Goal: Task Accomplishment & Management: Manage account settings

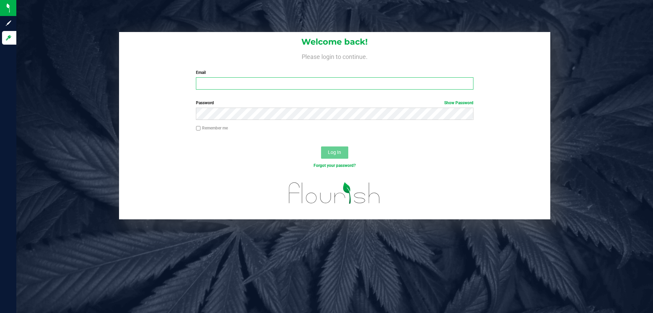
click at [284, 83] on input "Email" at bounding box center [334, 83] width 277 height 12
type input "kwright@botanicalsciences.com"
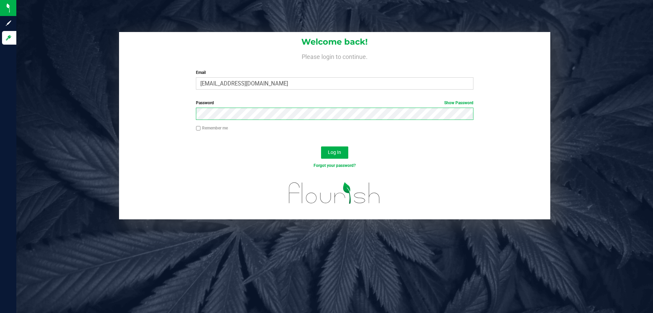
click at [321, 146] on button "Log In" at bounding box center [334, 152] width 27 height 12
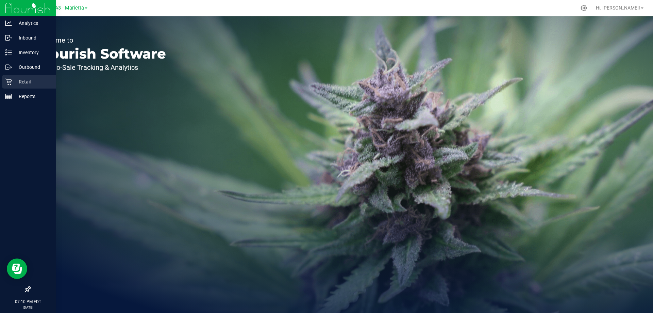
click at [26, 83] on p "Retail" at bounding box center [32, 82] width 41 height 8
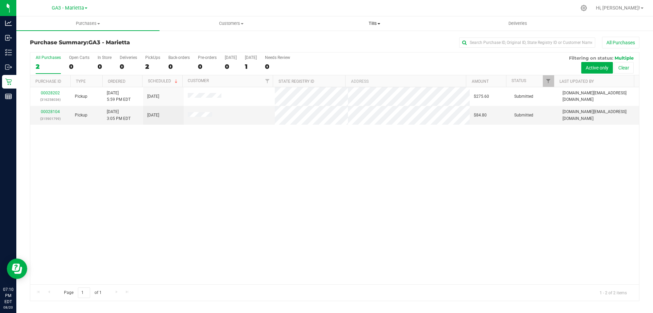
click at [379, 22] on span "Tills" at bounding box center [374, 23] width 143 height 6
click at [369, 39] on li "Manage tills" at bounding box center [374, 41] width 143 height 8
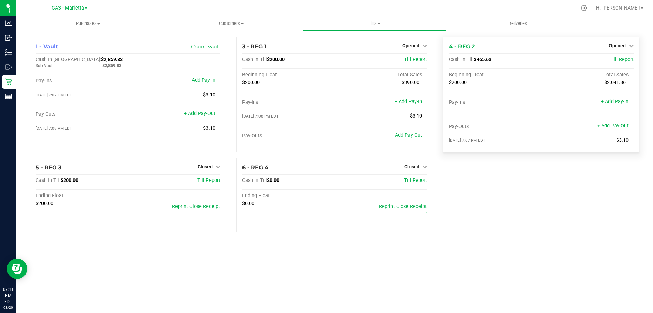
click at [625, 61] on span "Till Report" at bounding box center [622, 59] width 23 height 6
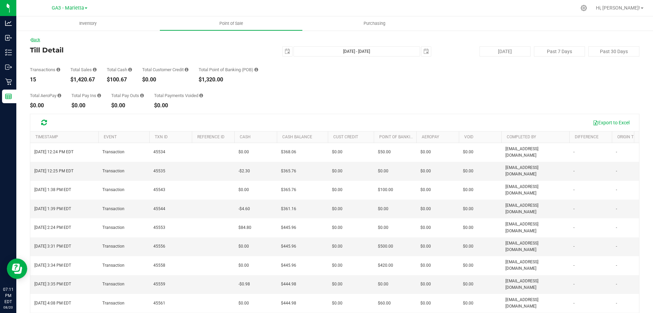
click at [39, 40] on link "Back" at bounding box center [35, 39] width 10 height 5
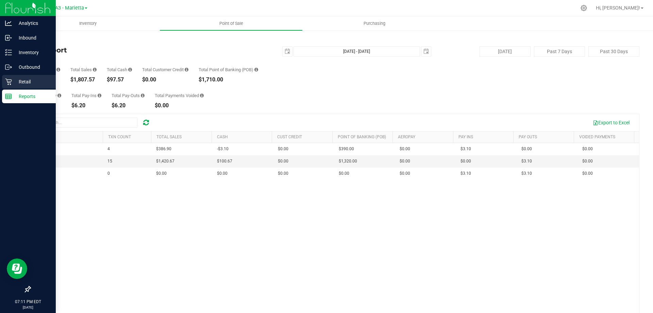
click at [7, 84] on icon at bounding box center [8, 81] width 7 height 7
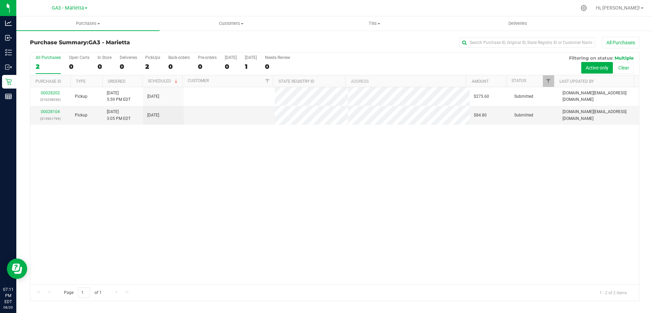
click at [389, 30] on link "Tills Manage tills Reconcile e-payments" at bounding box center [374, 23] width 143 height 14
click at [360, 47] on span "Reconcile e-payments" at bounding box center [337, 49] width 68 height 6
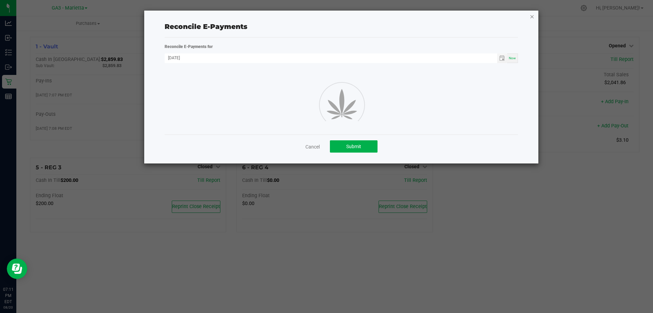
click at [530, 14] on div "Reconcile E-Payments Reconcile E-Payments for 08/20/2025 Now Cancel Submit" at bounding box center [341, 87] width 394 height 153
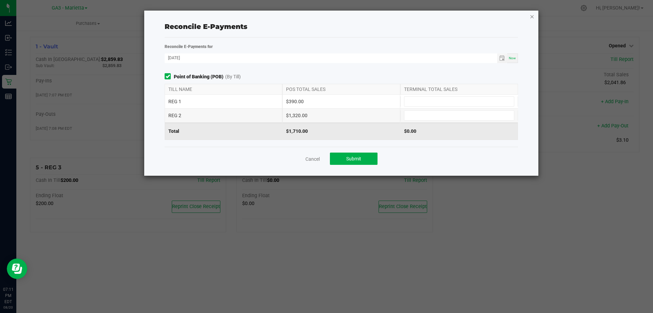
click at [531, 13] on icon "button" at bounding box center [532, 16] width 5 height 8
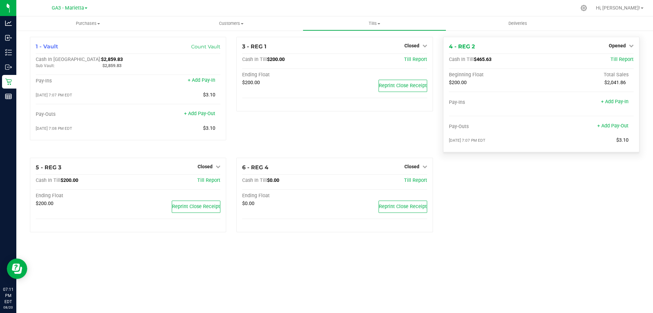
click at [573, 62] on div "Till Report" at bounding box center [603, 59] width 62 height 6
click at [614, 60] on span "Till Report" at bounding box center [622, 59] width 23 height 6
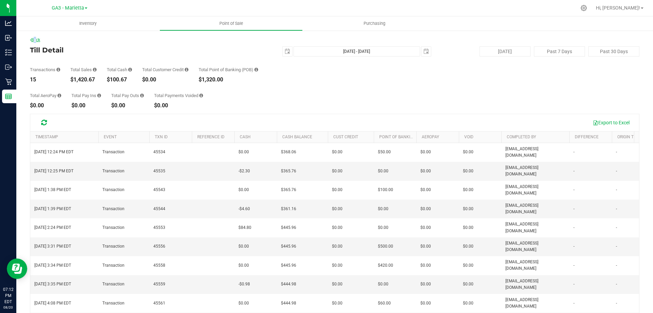
click at [34, 38] on div "Back Till Detail 2025-08-20 Aug 20, 2025 - Aug 20, 2025 2025-08-20 Today Past 7…" at bounding box center [334, 196] width 637 height 333
click at [36, 39] on link "Back" at bounding box center [35, 39] width 10 height 5
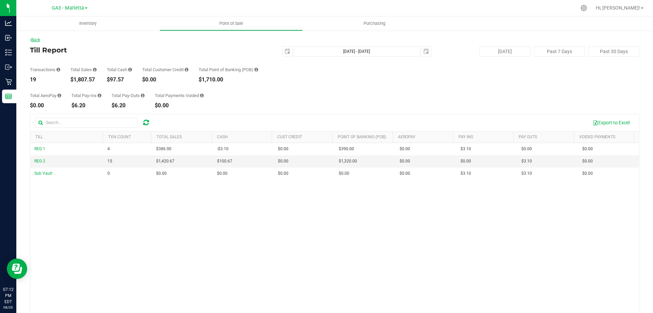
click at [37, 41] on link "Back" at bounding box center [35, 39] width 10 height 5
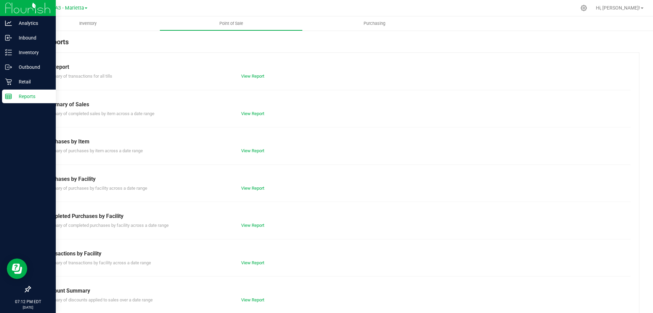
click at [7, 91] on div "Reports" at bounding box center [29, 96] width 54 height 14
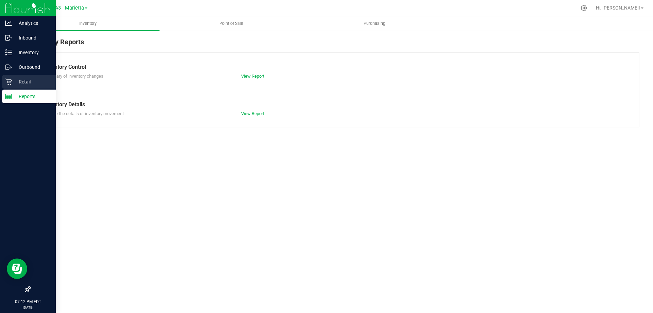
click at [7, 82] on icon at bounding box center [8, 81] width 7 height 7
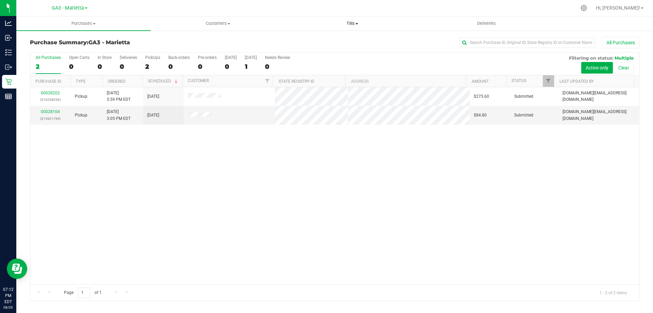
click at [358, 26] on span "Tills" at bounding box center [352, 23] width 134 height 6
click at [354, 38] on li "Manage tills" at bounding box center [352, 41] width 134 height 8
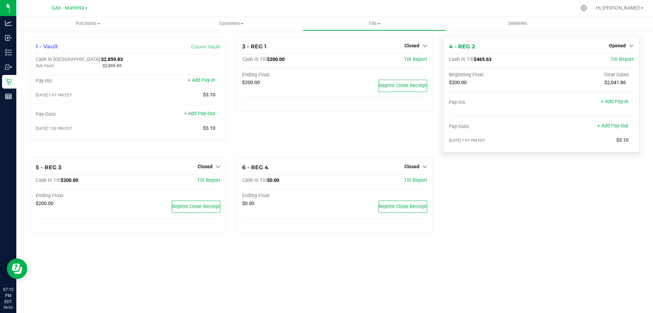
click at [530, 75] on div "Beginning Float" at bounding box center [495, 75] width 93 height 6
click at [618, 59] on span "Till Report" at bounding box center [622, 59] width 23 height 6
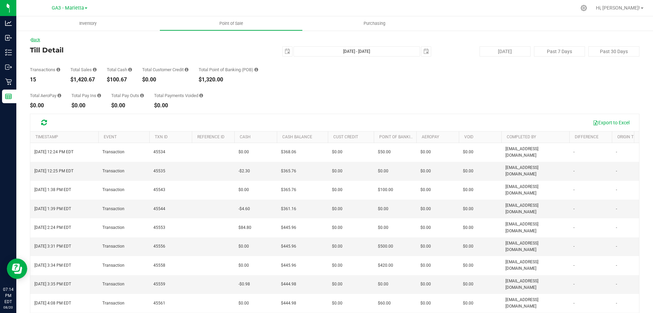
click at [37, 40] on link "Back" at bounding box center [35, 39] width 10 height 5
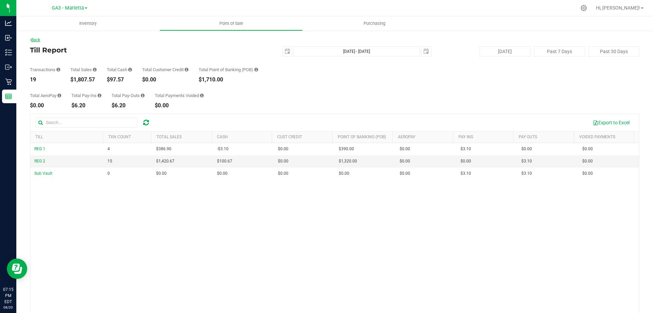
click at [34, 41] on link "Back" at bounding box center [35, 39] width 10 height 5
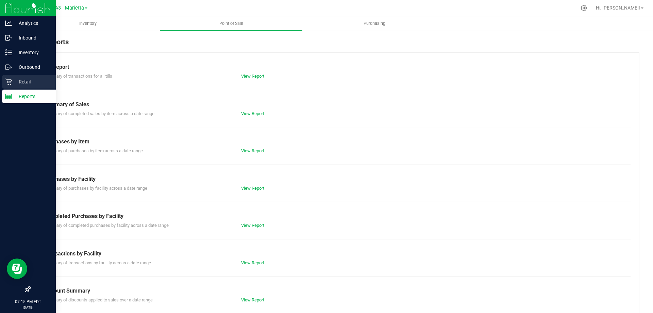
click at [10, 84] on icon at bounding box center [8, 82] width 6 height 6
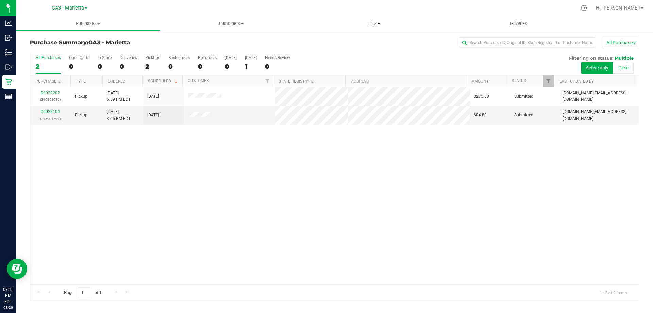
click at [370, 22] on span "Tills" at bounding box center [374, 23] width 143 height 6
click at [376, 39] on li "Manage tills" at bounding box center [374, 41] width 143 height 8
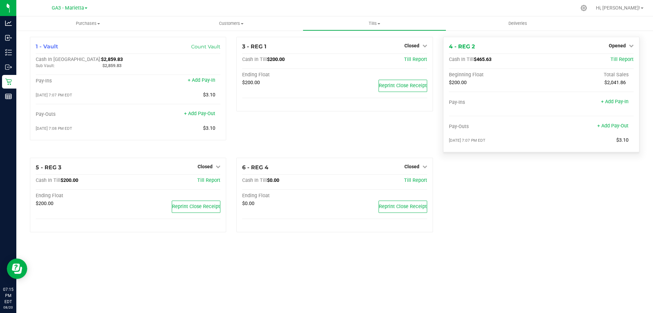
drag, startPoint x: 495, startPoint y: 60, endPoint x: 471, endPoint y: 62, distance: 24.2
click at [472, 60] on div "Cash In Till $465.63" at bounding box center [510, 59] width 123 height 6
click at [482, 69] on div "Cash In Till $465.63 Till Report Beginning Float Total Sales $200.00 $2,041.86 …" at bounding box center [541, 101] width 185 height 90
